Goal: Information Seeking & Learning: Learn about a topic

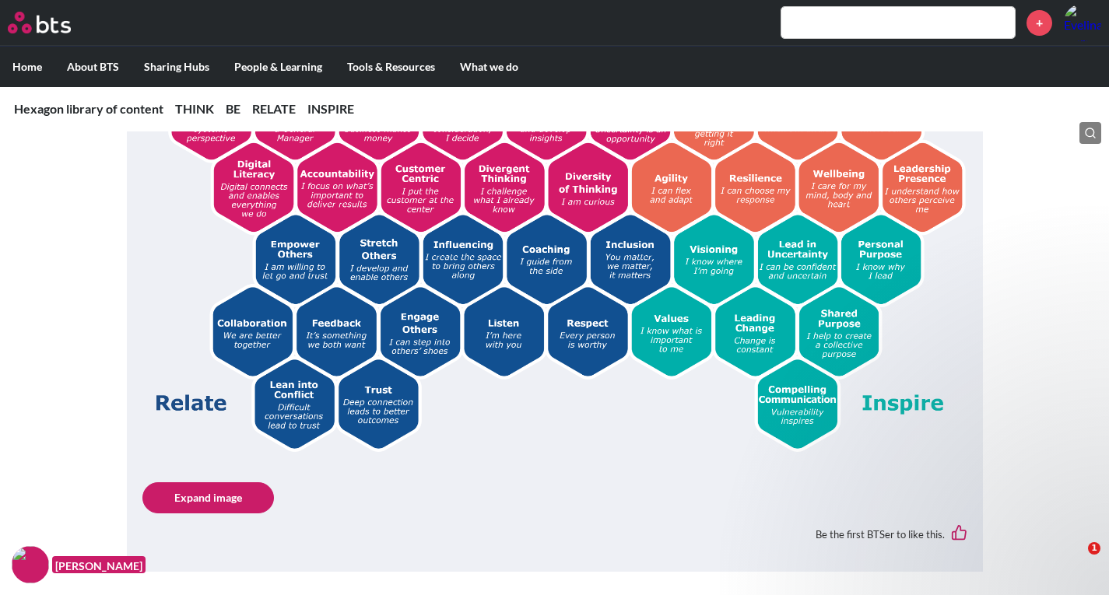
scroll to position [405, 0]
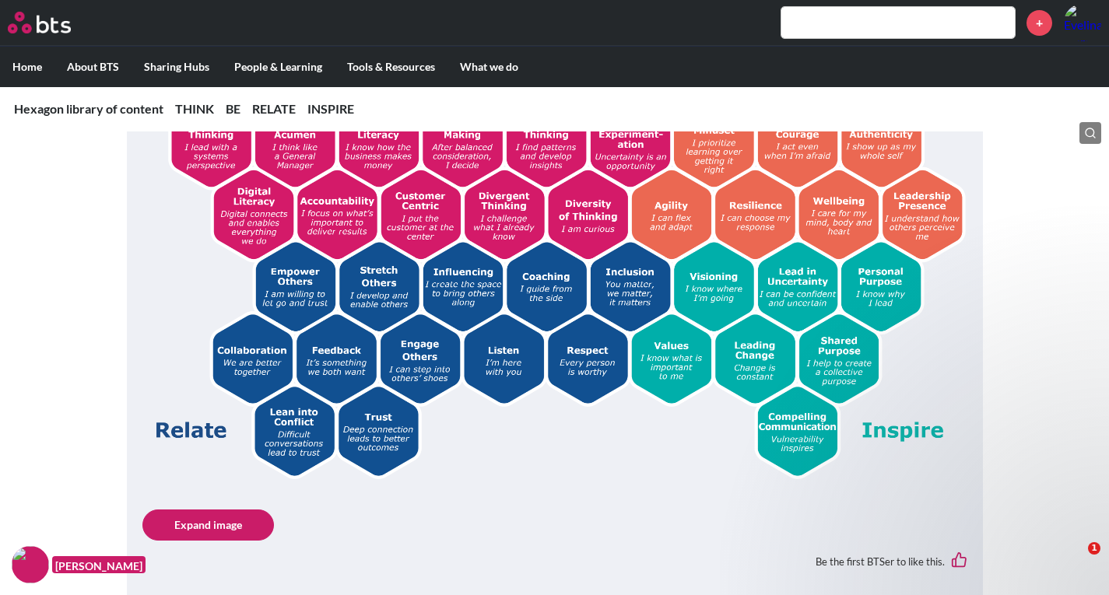
click at [219, 522] on link "Expand image" at bounding box center [208, 525] width 132 height 31
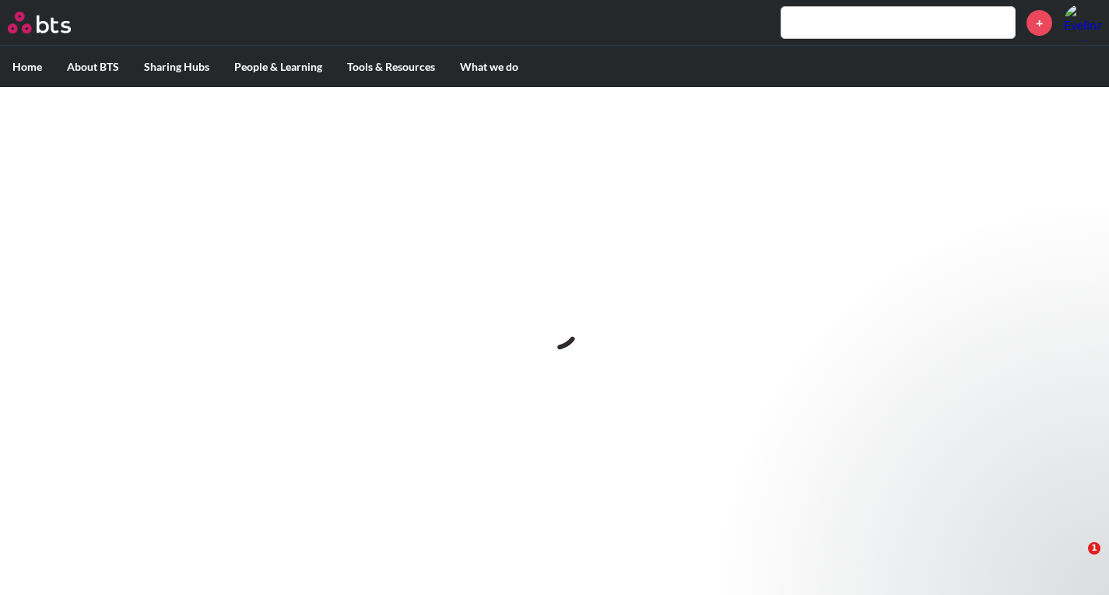
scroll to position [0, 0]
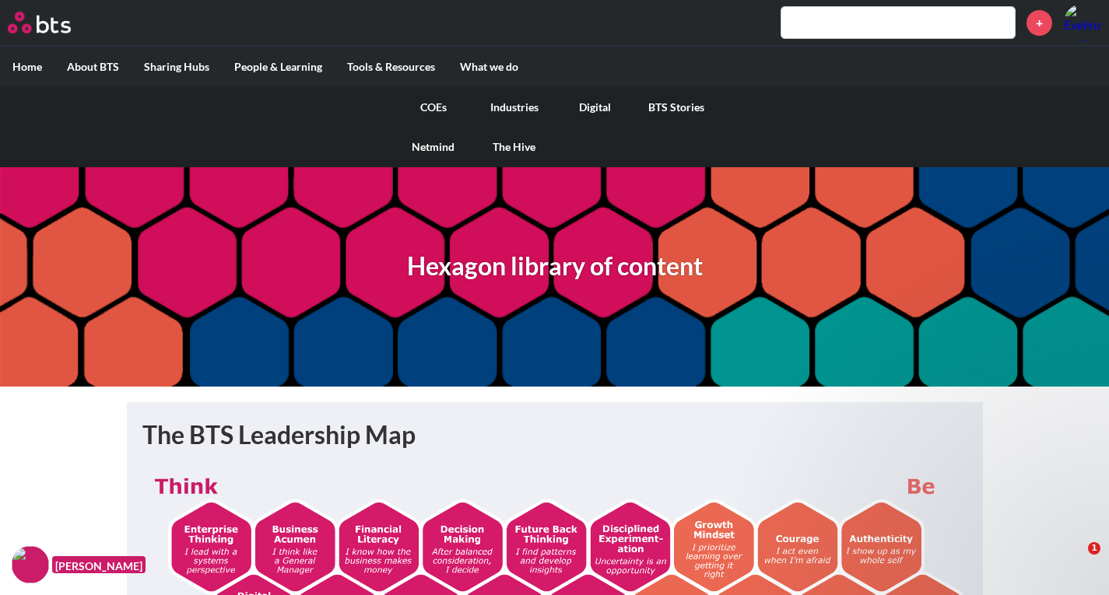
click at [440, 104] on link "COEs" at bounding box center [433, 107] width 81 height 40
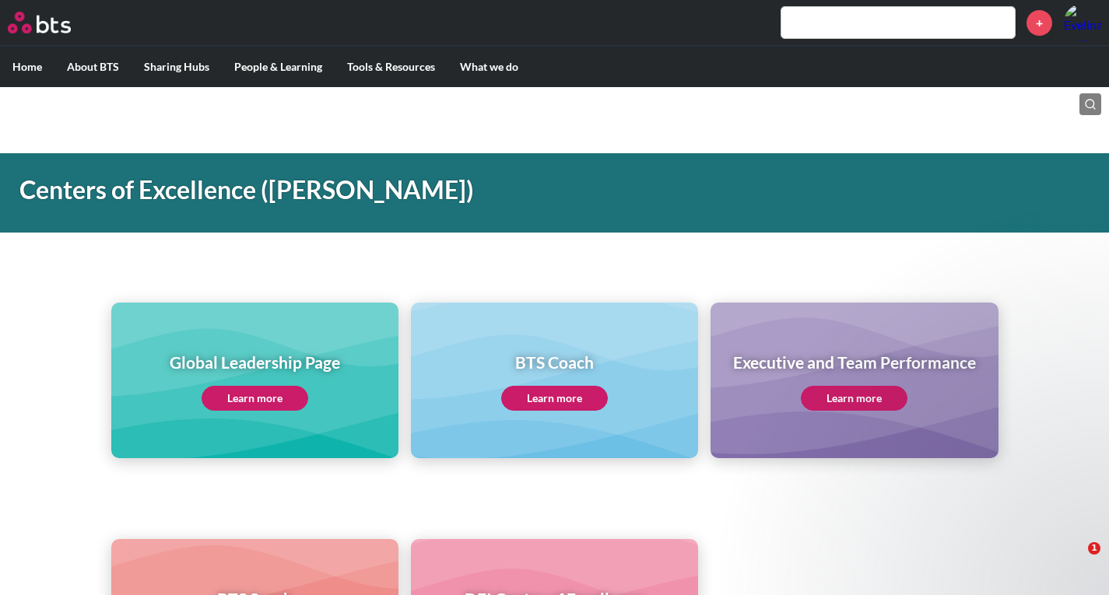
click at [269, 395] on link "Learn more" at bounding box center [255, 398] width 107 height 25
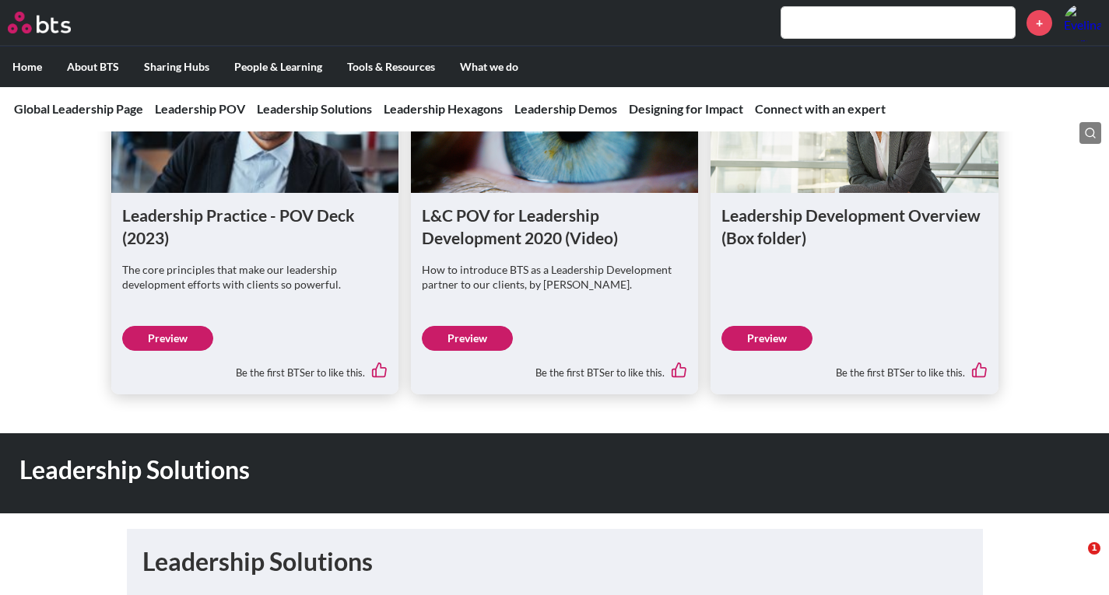
scroll to position [1100, 0]
